Goal: Navigation & Orientation: Find specific page/section

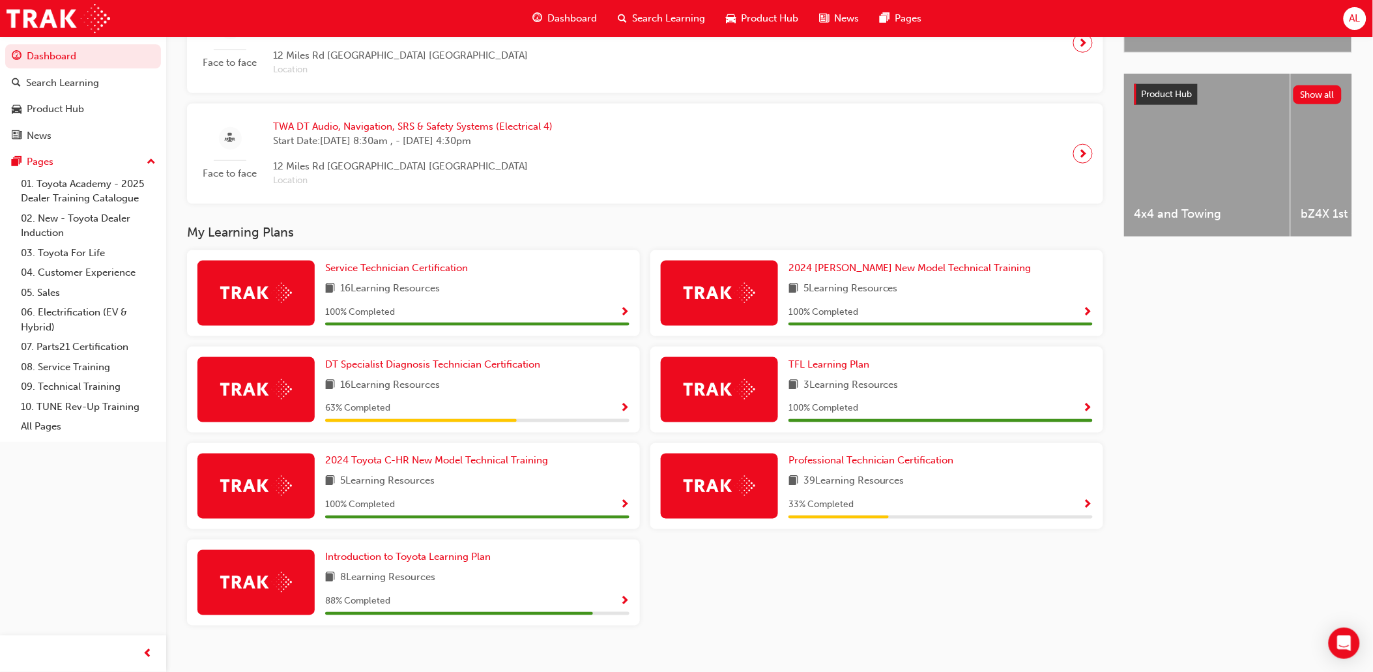
scroll to position [497, 0]
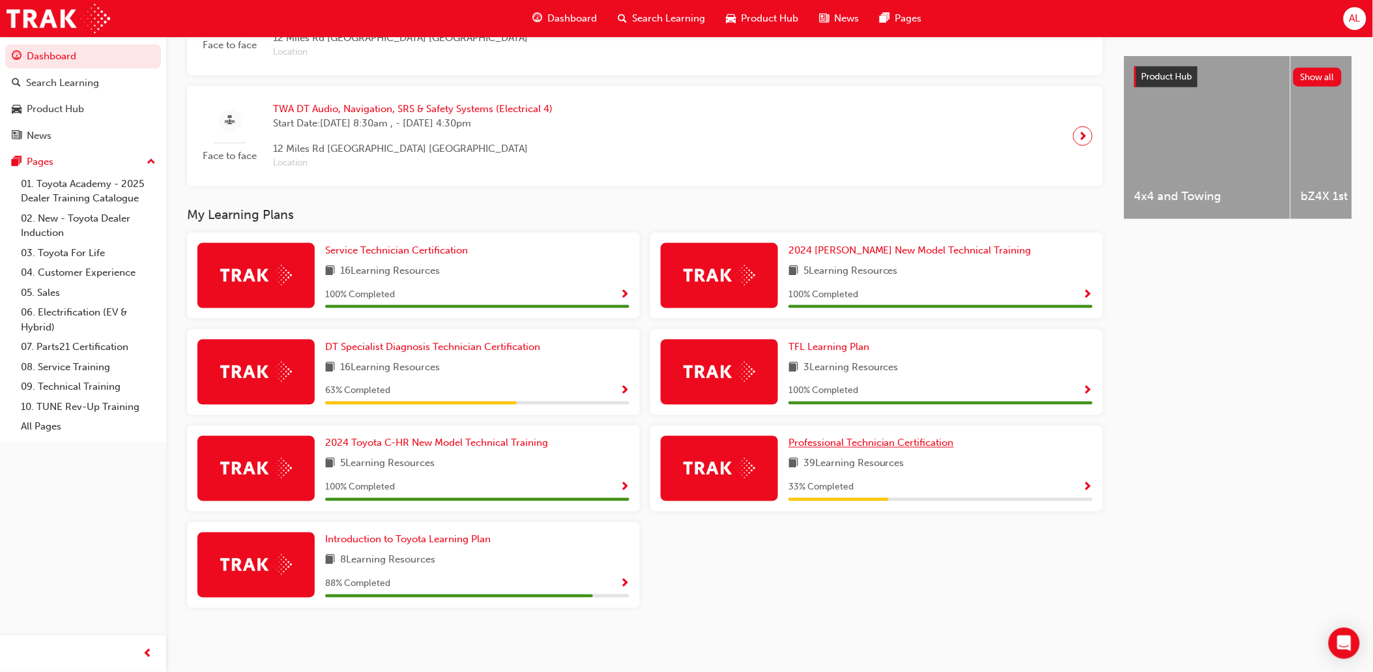
click at [920, 443] on span "Professional Technician Certification" at bounding box center [872, 443] width 166 height 12
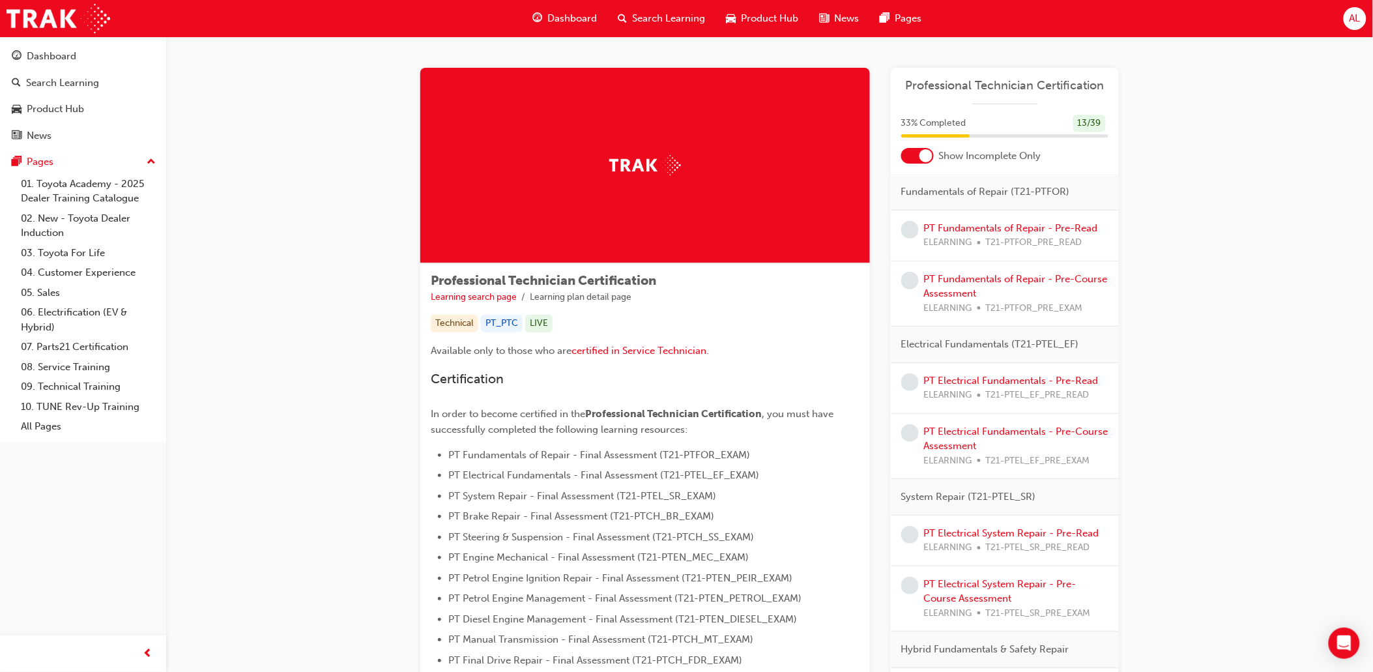
click at [559, 18] on span "Dashboard" at bounding box center [572, 18] width 50 height 15
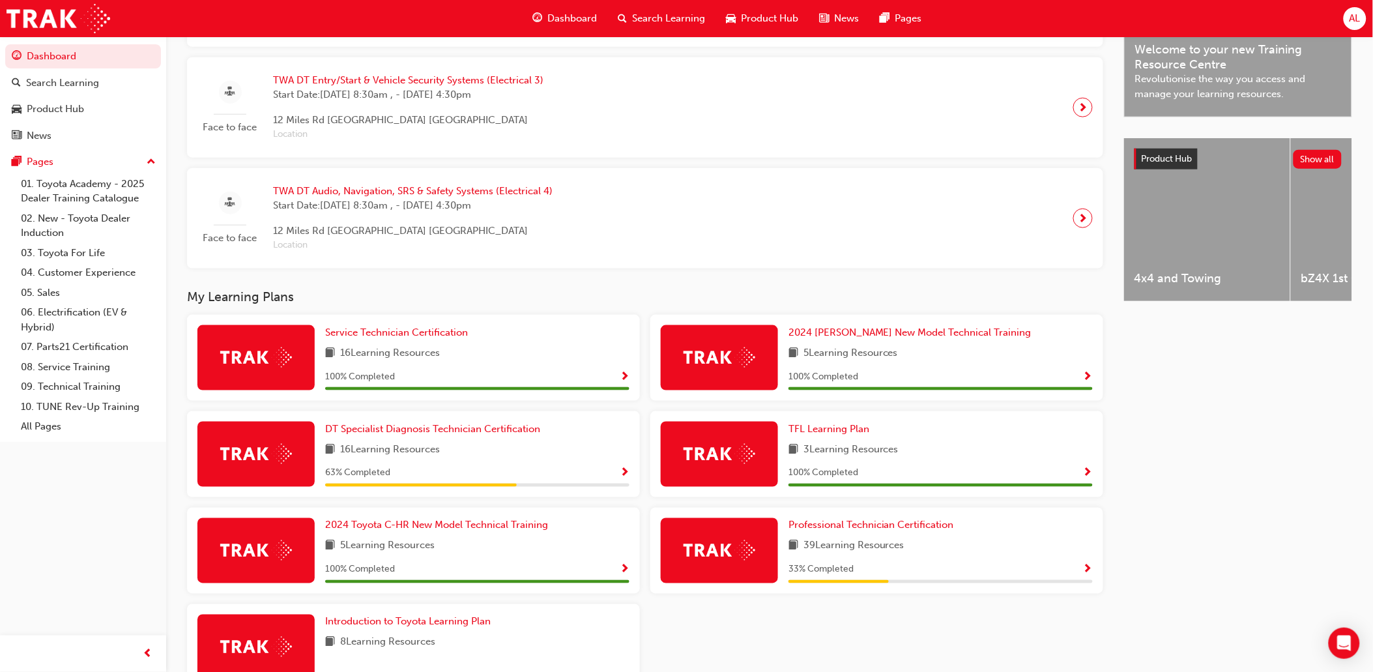
scroll to position [497, 0]
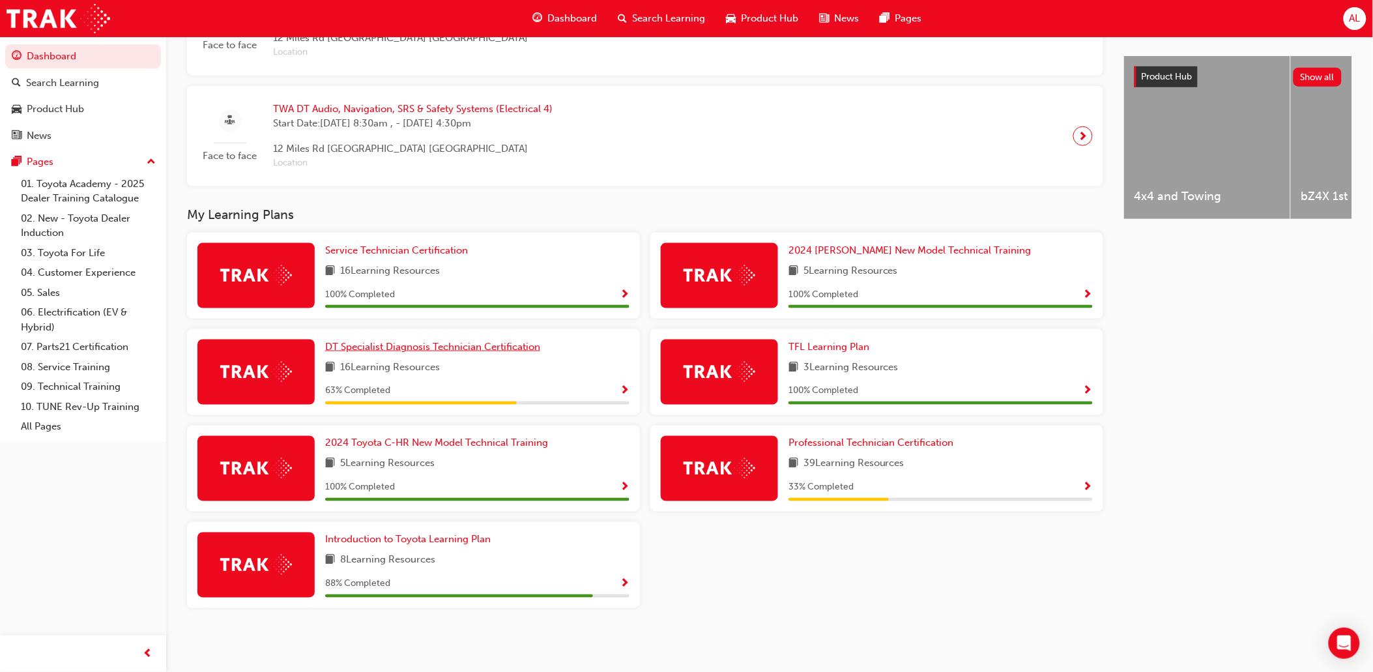
click at [431, 349] on span "DT Specialist Diagnosis Technician Certification" at bounding box center [432, 347] width 215 height 12
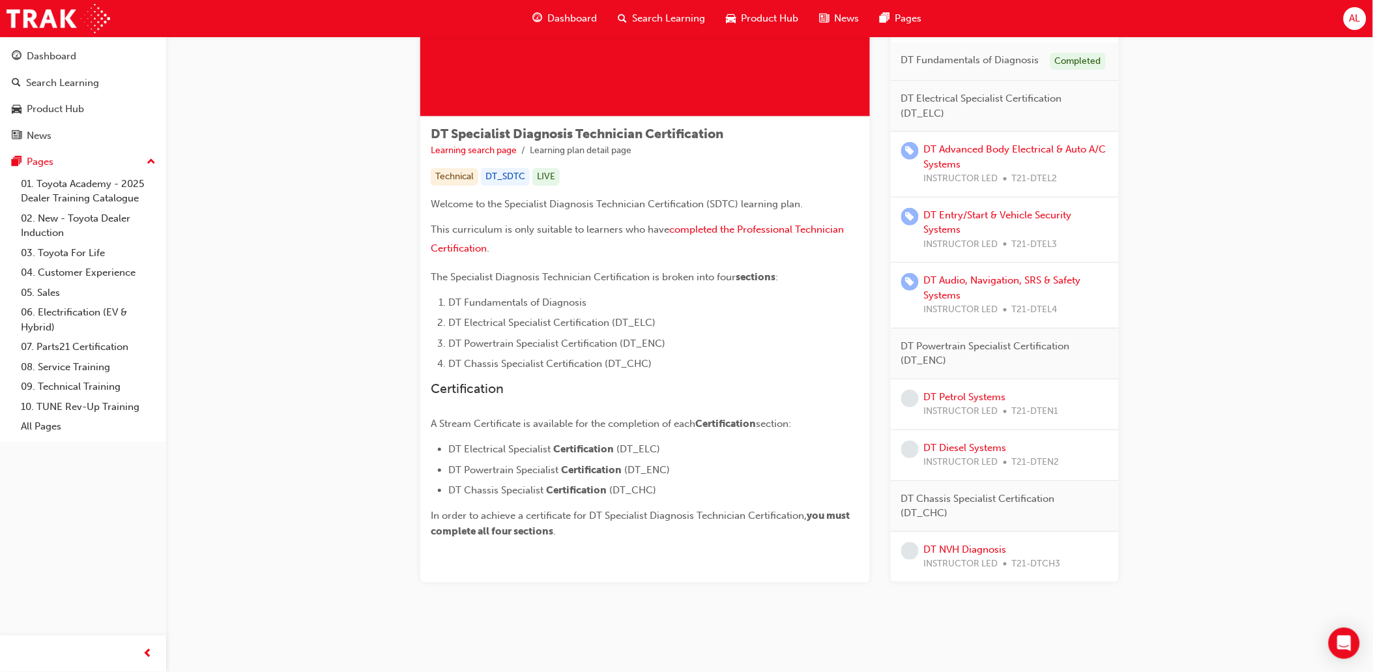
scroll to position [153, 0]
